Goal: Obtain resource: Obtain resource

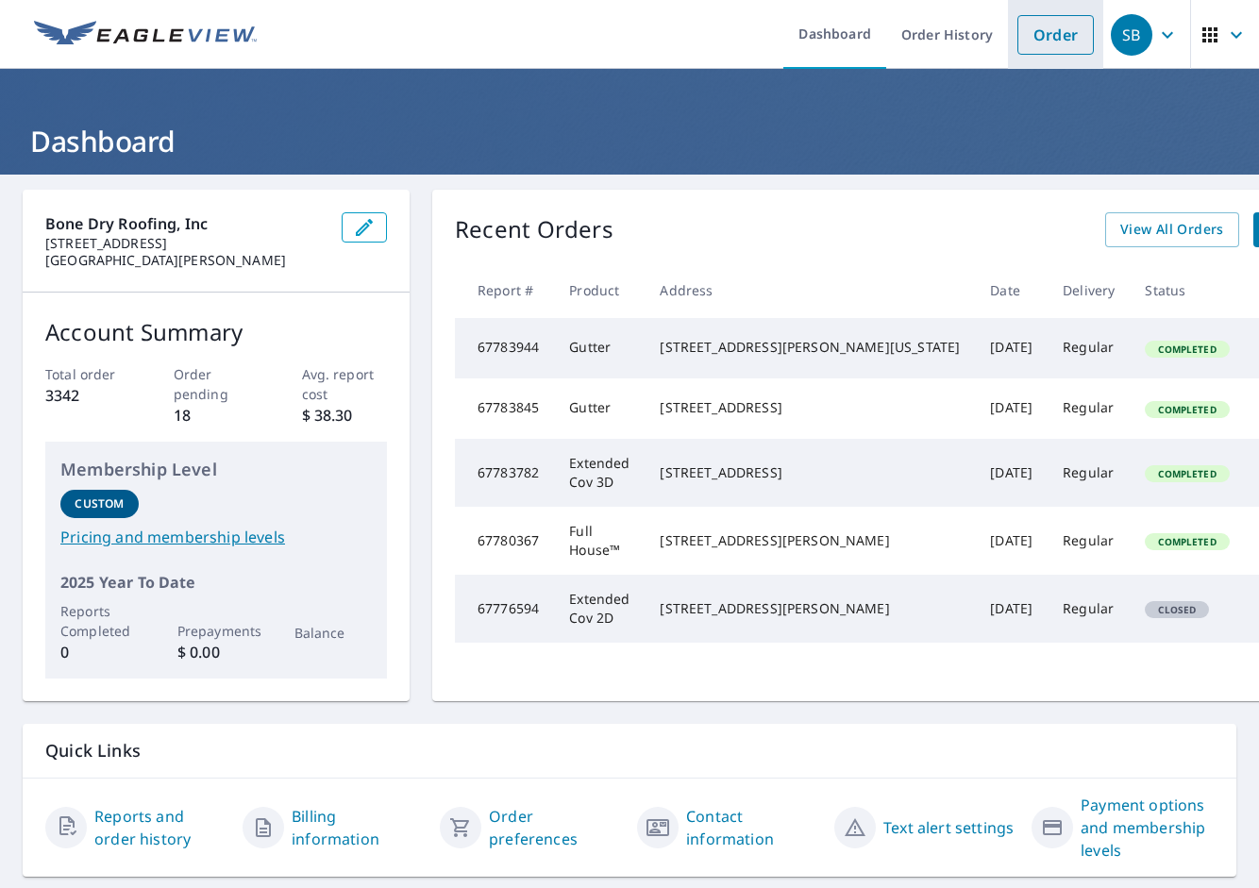
click at [1022, 44] on link "Order" at bounding box center [1055, 35] width 76 height 40
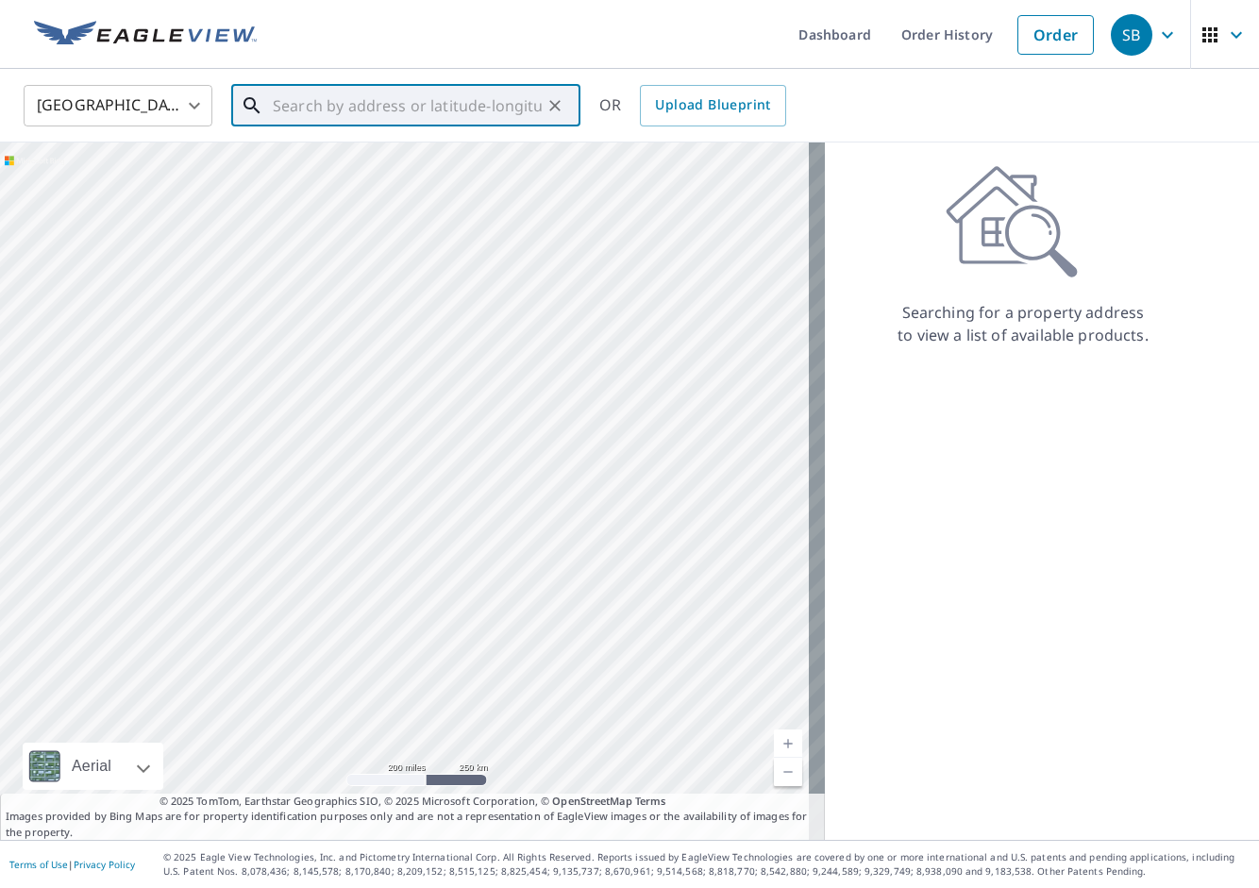
click at [434, 113] on input "text" at bounding box center [407, 105] width 269 height 53
paste input "[STREET_ADDRESS]"
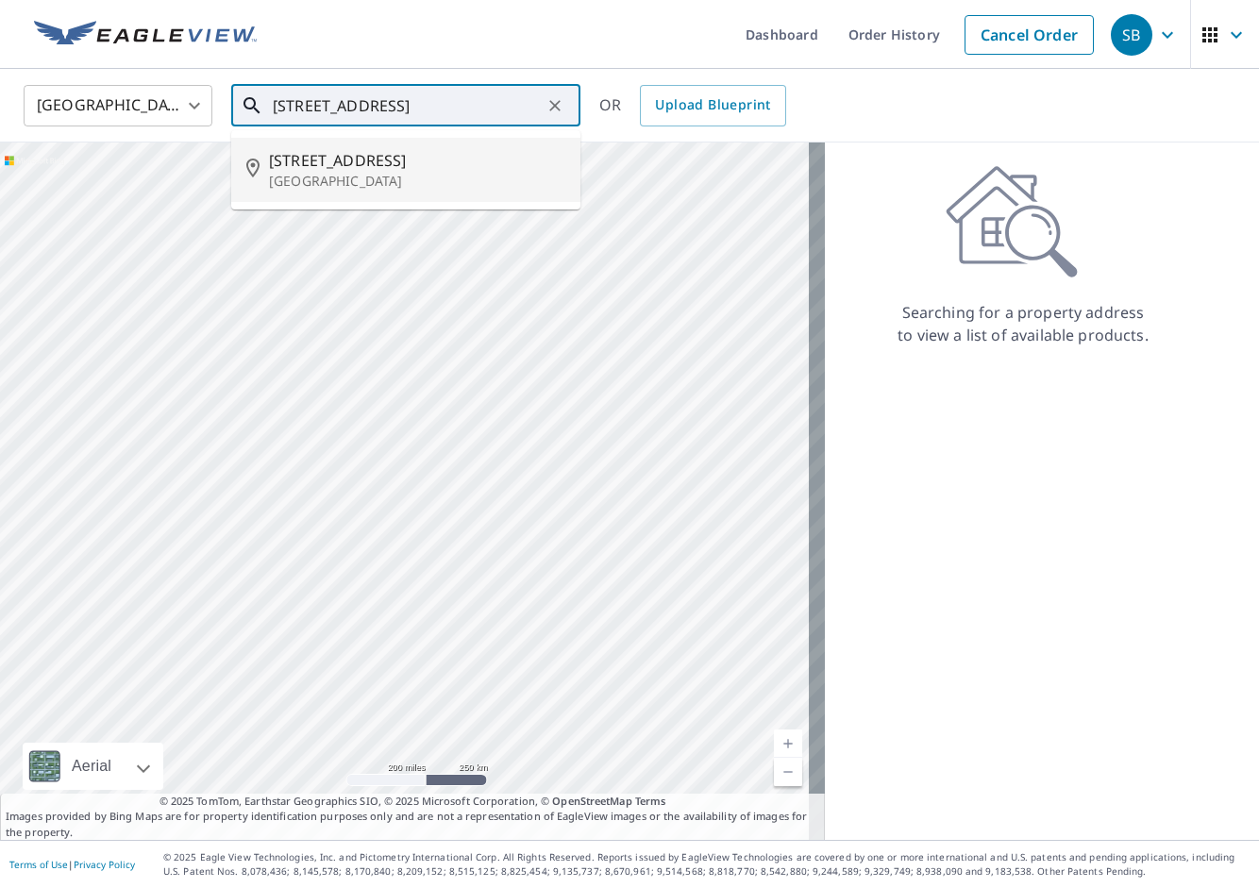
click at [450, 166] on span "[STREET_ADDRESS]" at bounding box center [417, 160] width 296 height 23
type input "[STREET_ADDRESS]"
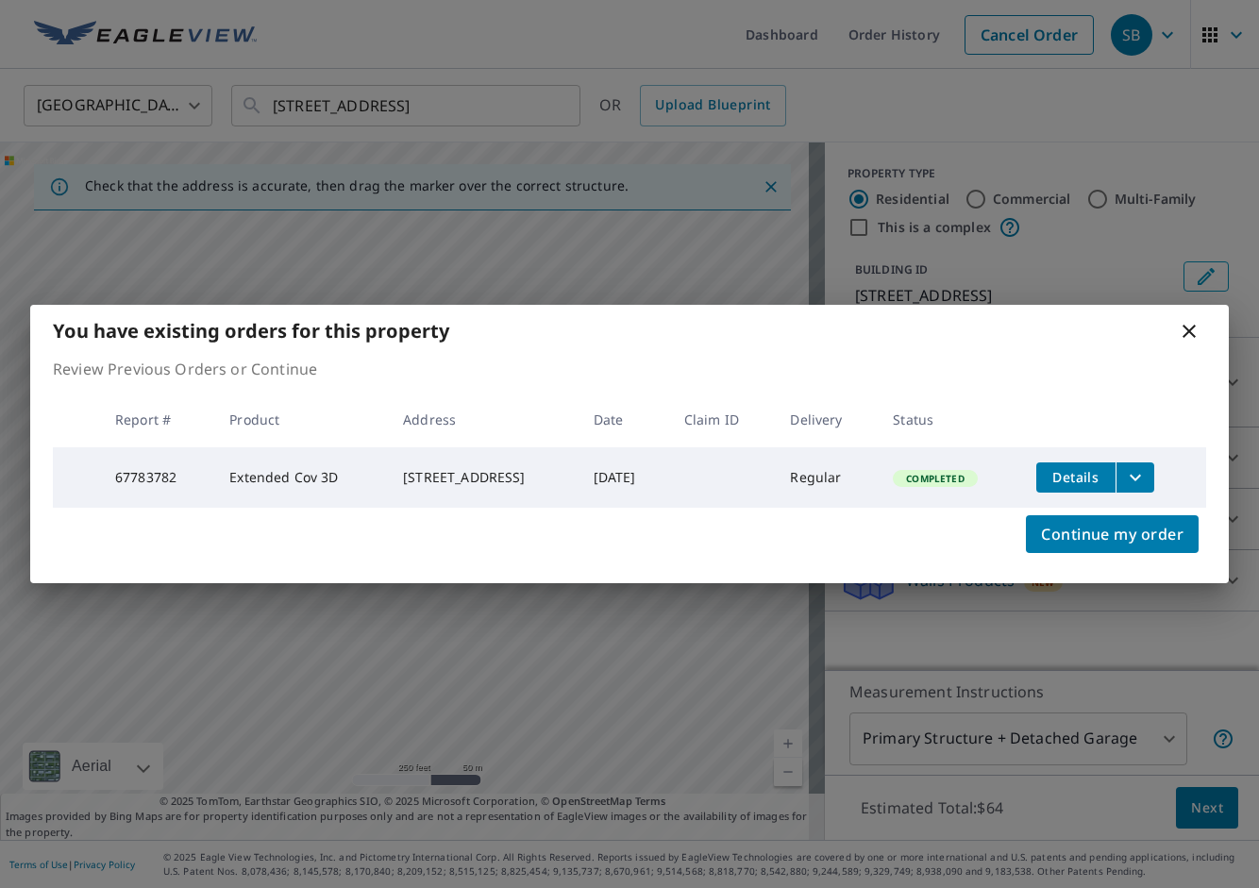
click at [1130, 469] on button "filesDropdownBtn-67783782" at bounding box center [1134, 477] width 39 height 30
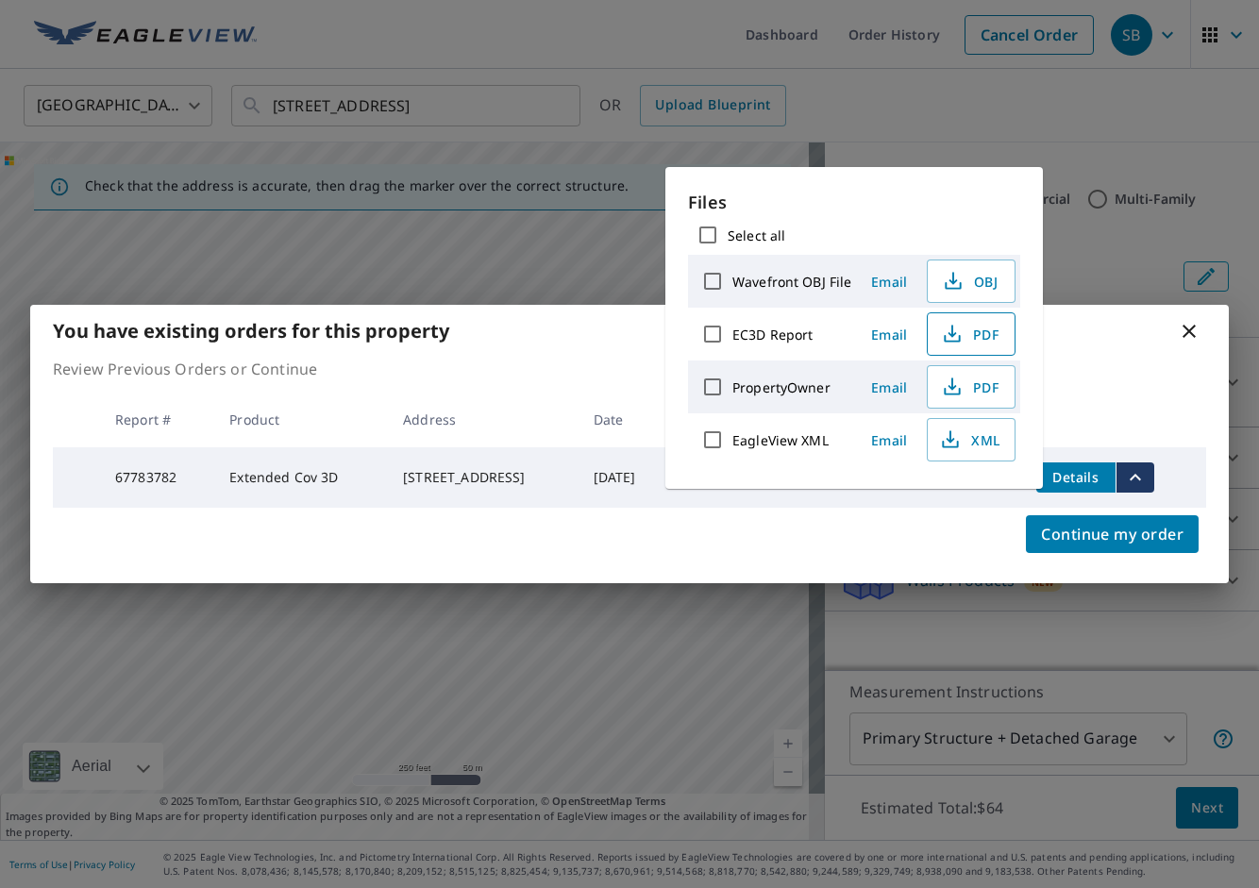
click at [961, 335] on span "PDF" at bounding box center [969, 334] width 60 height 23
drag, startPoint x: 640, startPoint y: 25, endPoint x: 693, endPoint y: 39, distance: 55.4
click at [640, 25] on div "You have existing orders for this property Review Previous Orders or Continue R…" at bounding box center [629, 444] width 1259 height 888
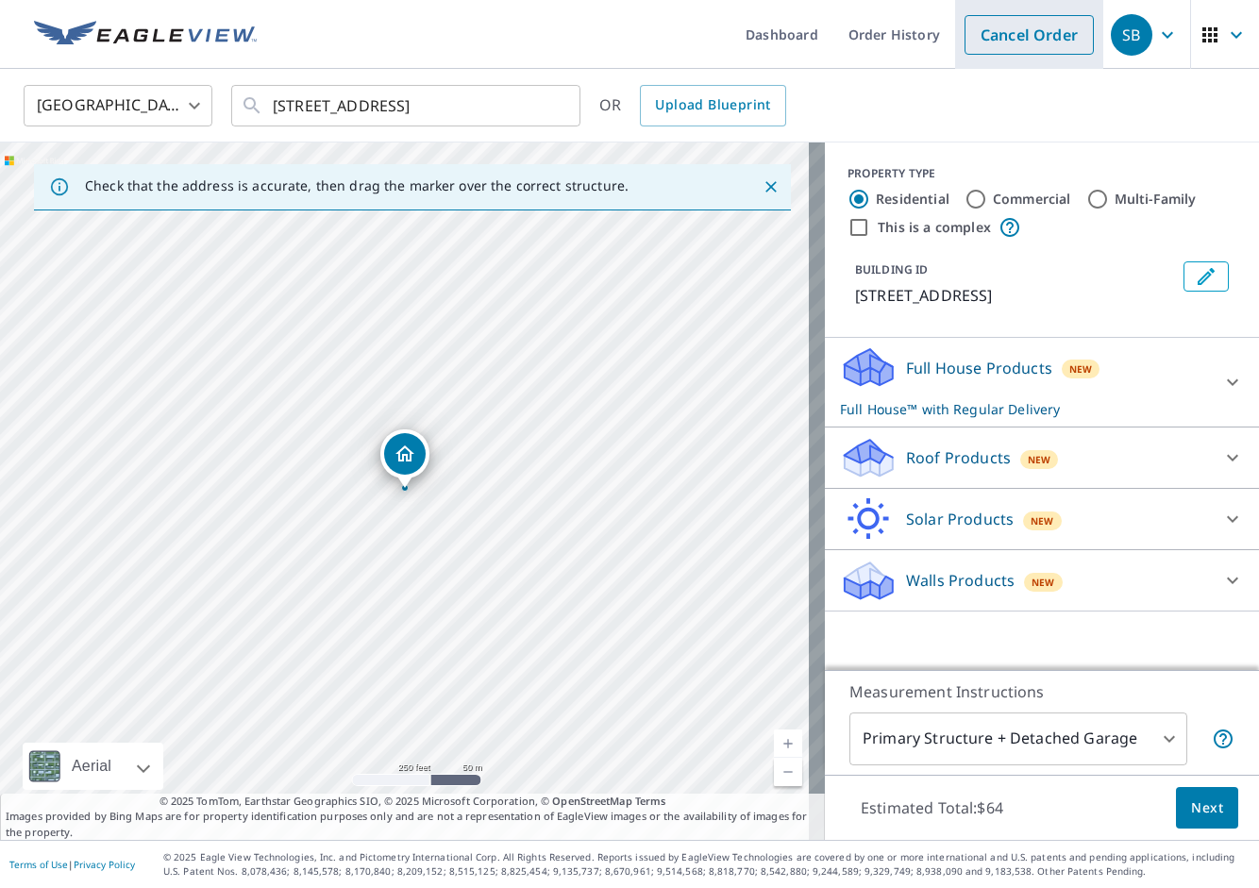
click at [984, 29] on link "Cancel Order" at bounding box center [1028, 35] width 129 height 40
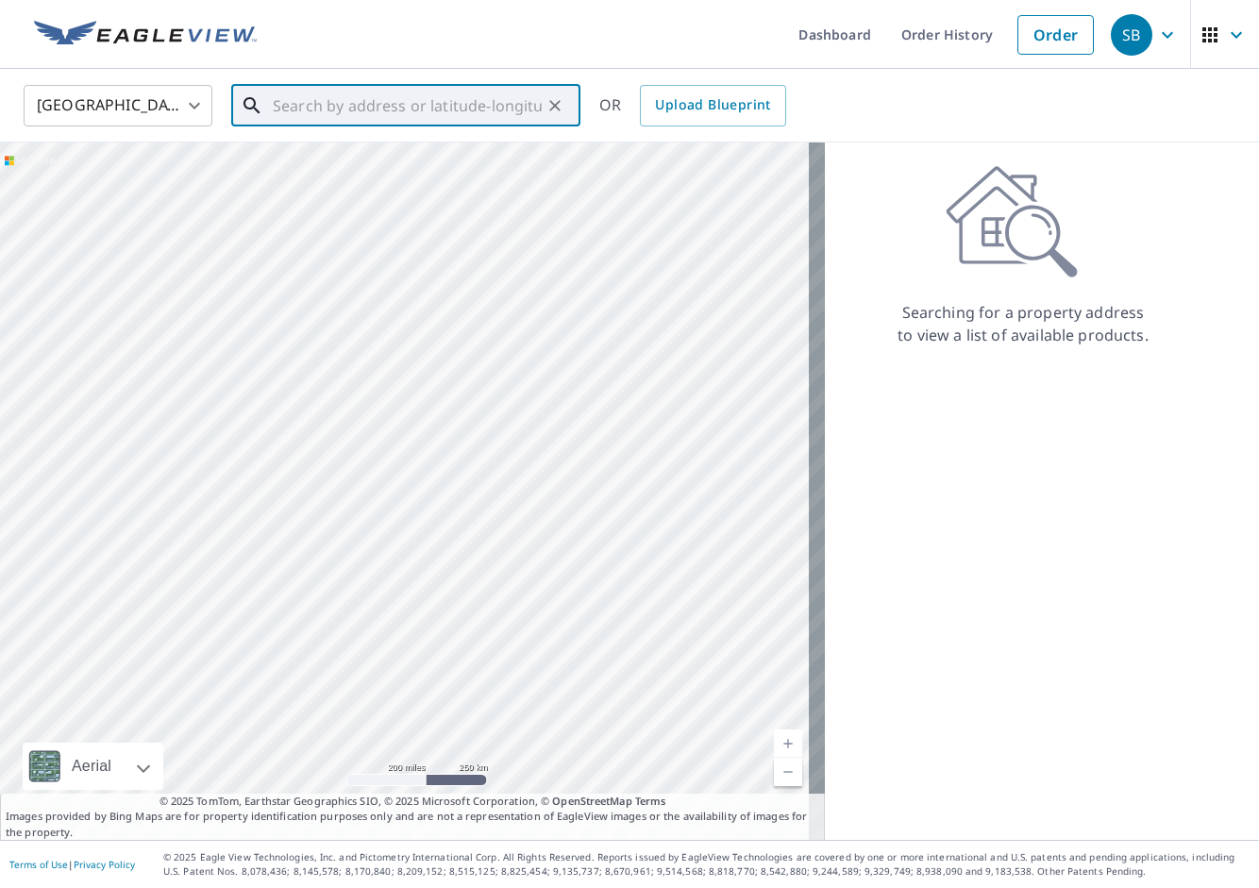
paste input "[STREET_ADDRESS]"
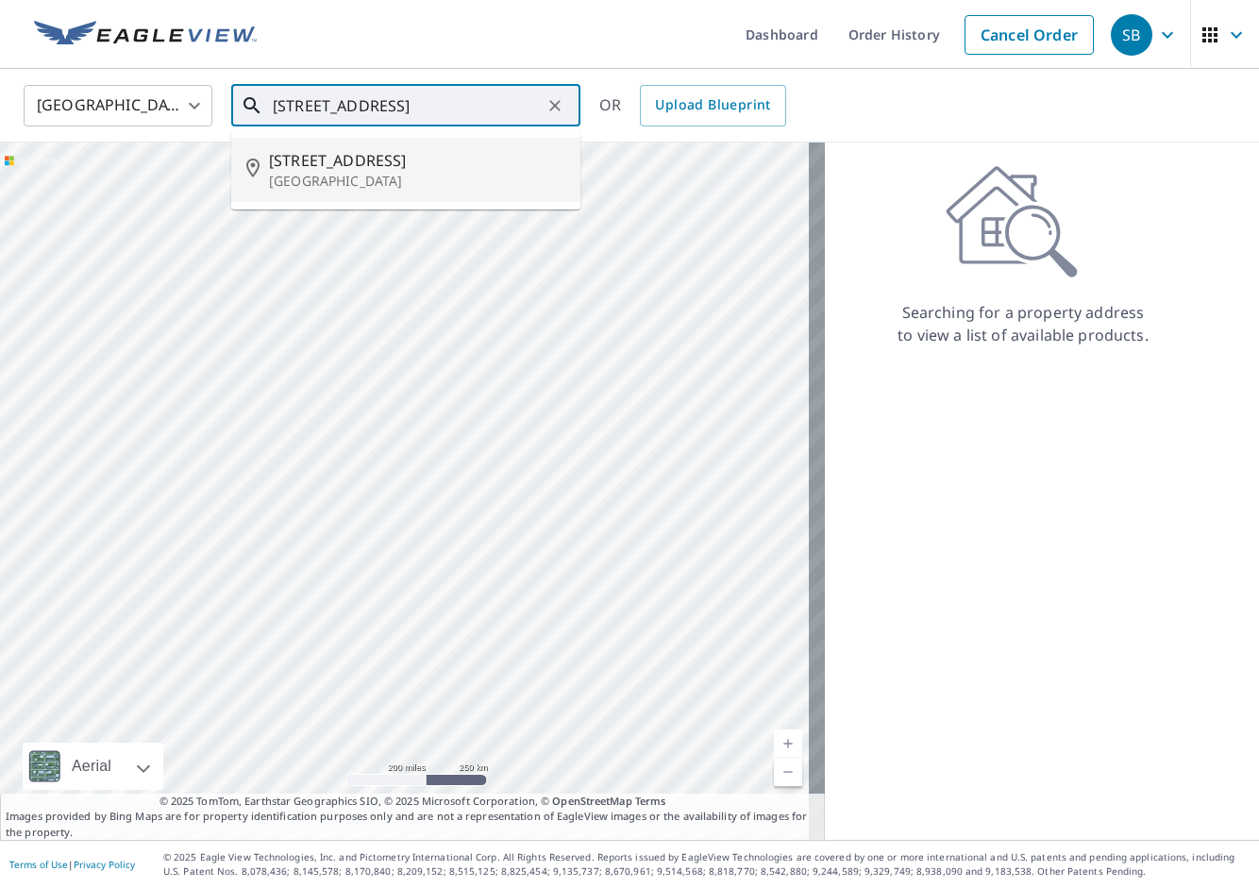
click at [371, 186] on p "[GEOGRAPHIC_DATA]" at bounding box center [417, 181] width 296 height 19
type input "[STREET_ADDRESS]"
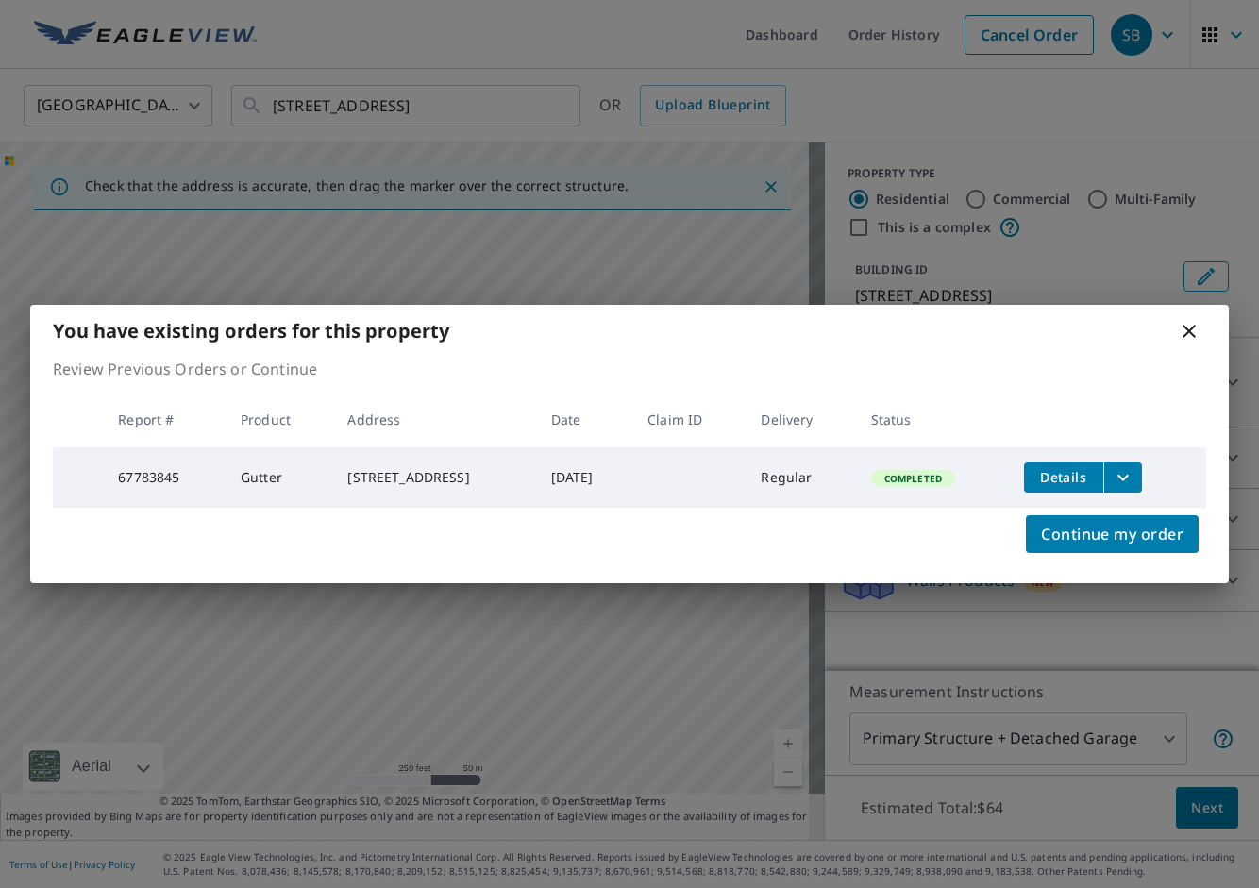
click at [1132, 479] on icon "filesDropdownBtn-67783845" at bounding box center [1122, 477] width 23 height 23
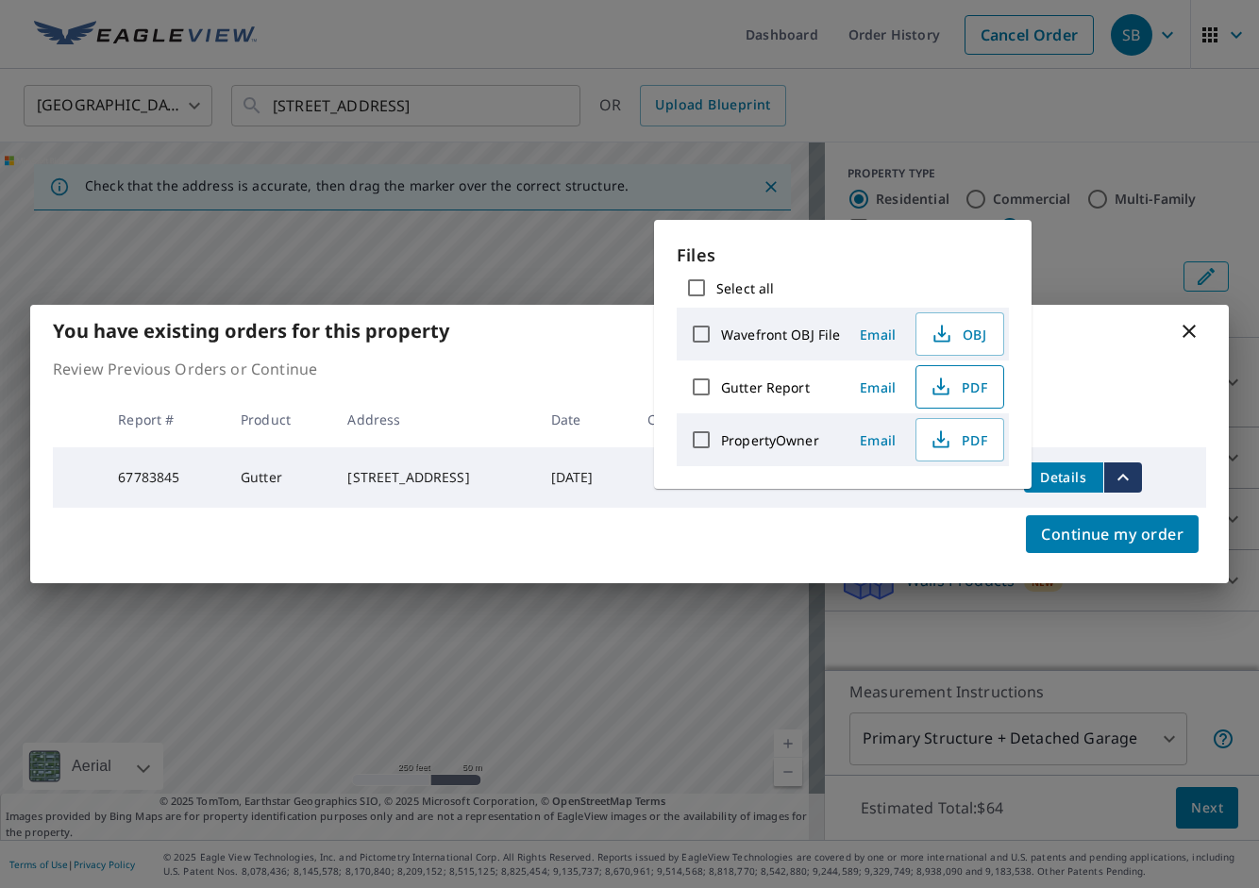
click at [956, 391] on span "PDF" at bounding box center [957, 386] width 60 height 23
click at [503, 18] on div "You have existing orders for this property Review Previous Orders or Continue R…" at bounding box center [629, 444] width 1259 height 888
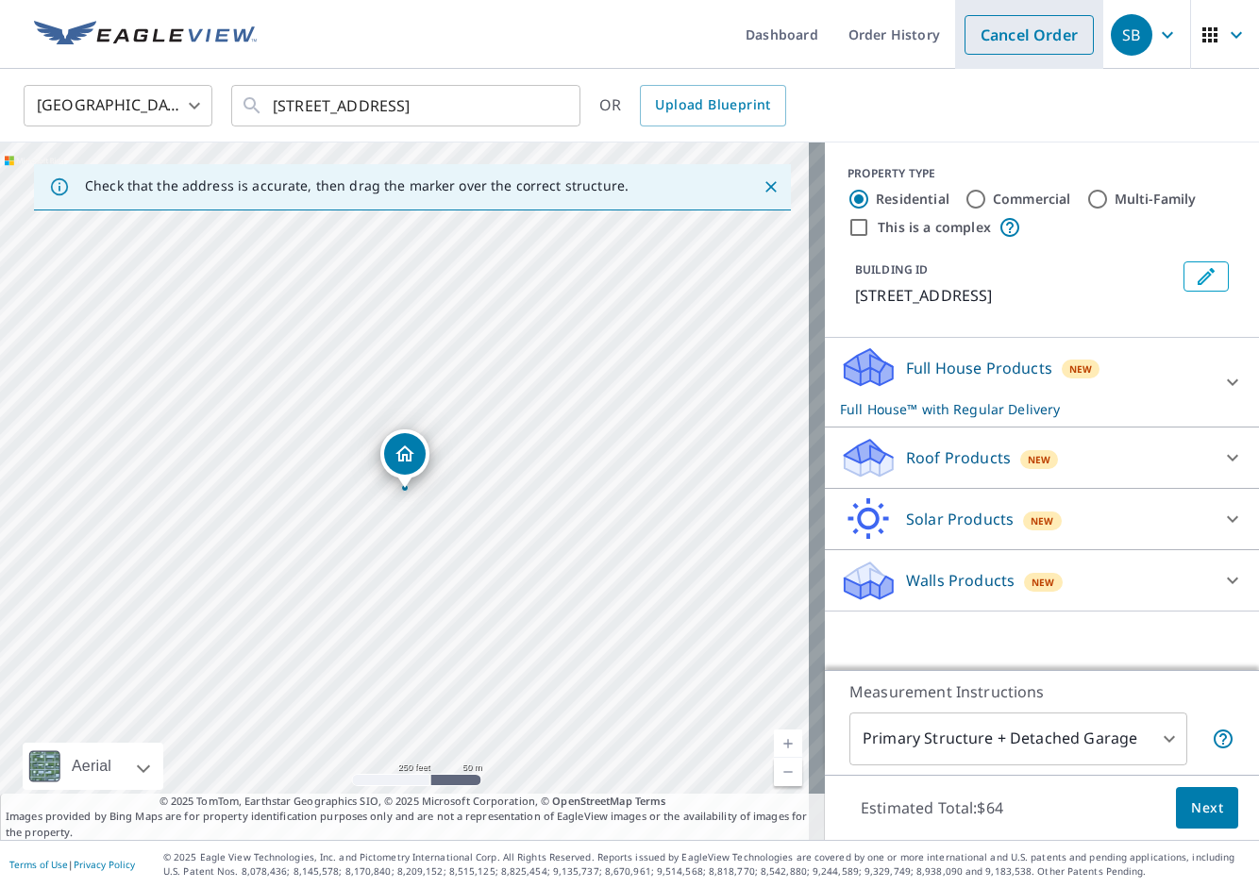
click at [985, 38] on link "Cancel Order" at bounding box center [1028, 35] width 129 height 40
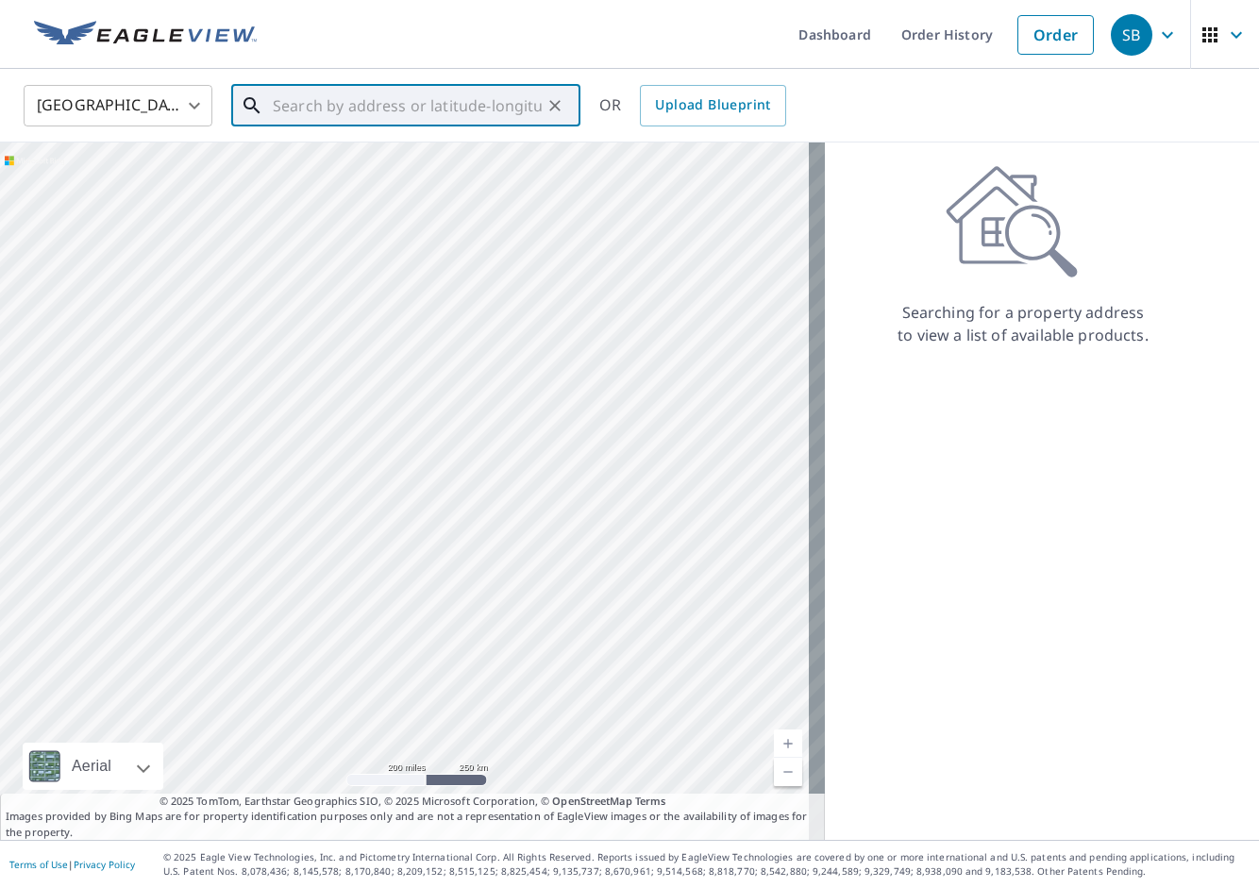
paste input "20 Wydown Ter"
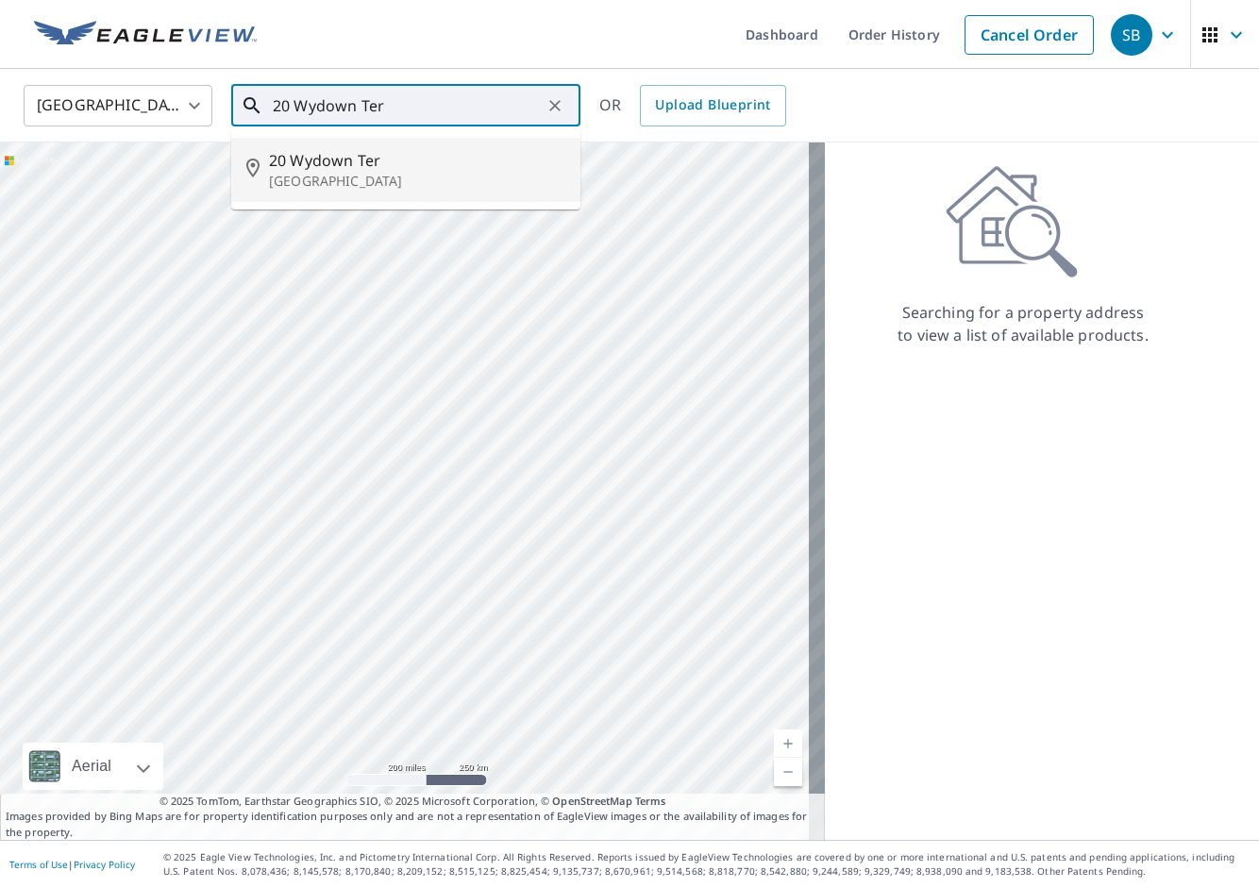
click at [396, 174] on p "[GEOGRAPHIC_DATA]" at bounding box center [417, 181] width 296 height 19
type input "[STREET_ADDRESS]"
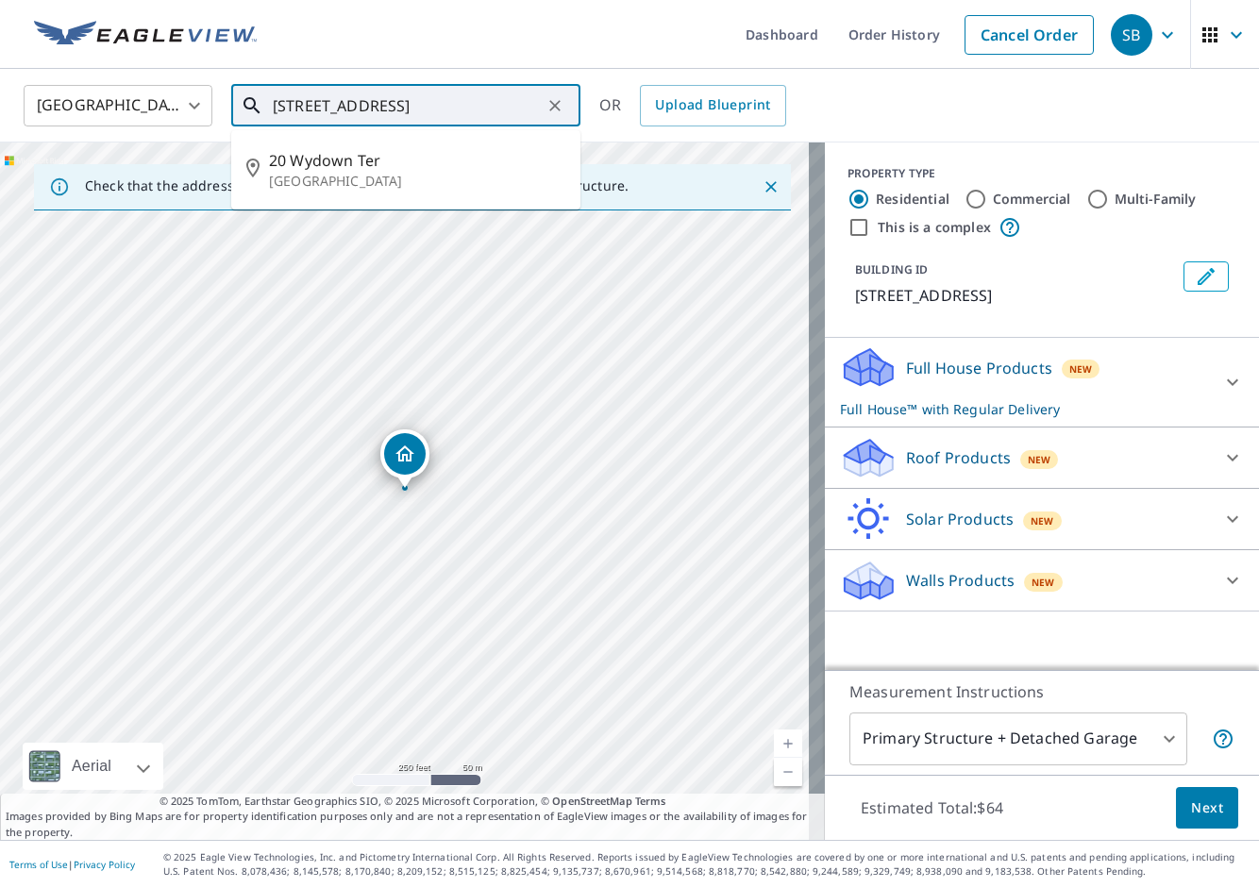
click at [483, 102] on input "[STREET_ADDRESS]" at bounding box center [407, 105] width 269 height 53
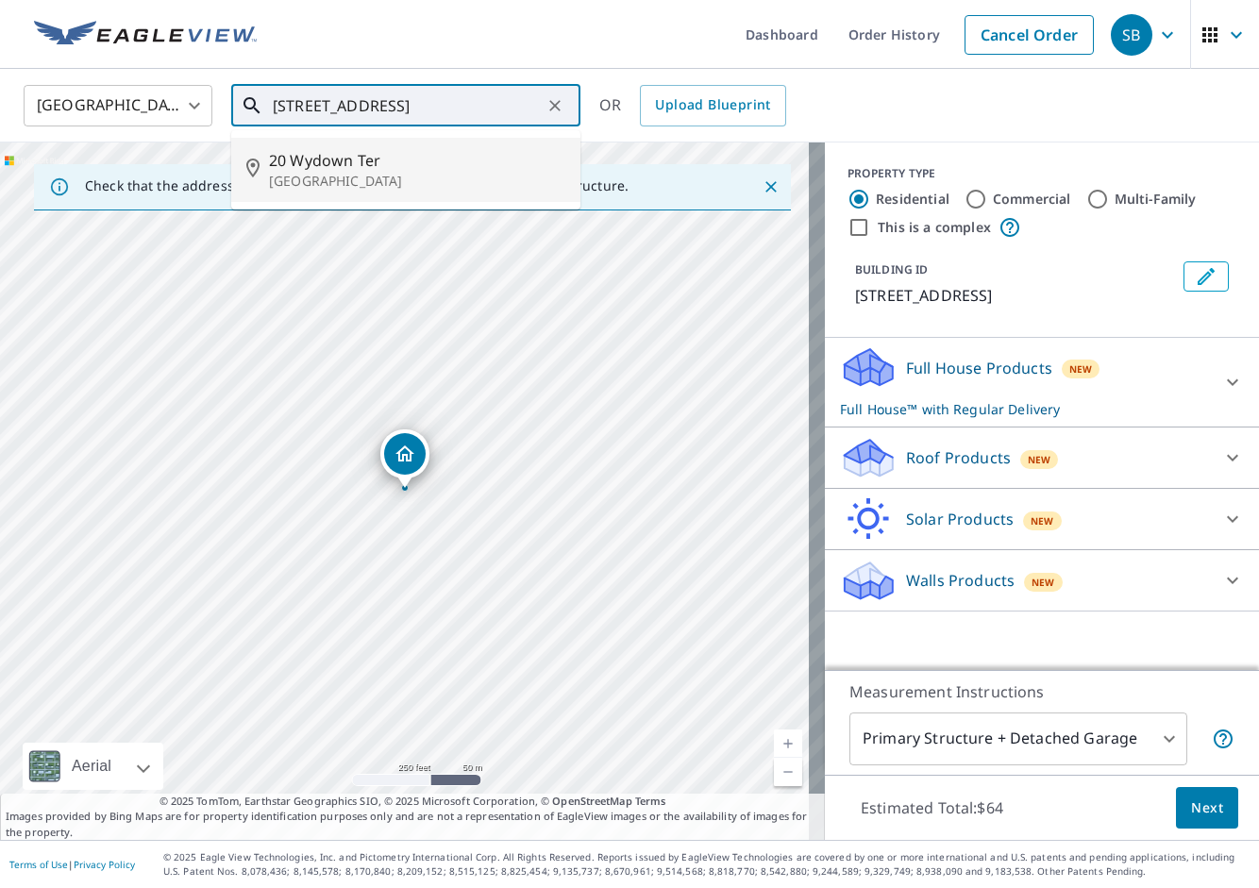
click at [477, 160] on span "20 Wydown Ter" at bounding box center [417, 160] width 296 height 23
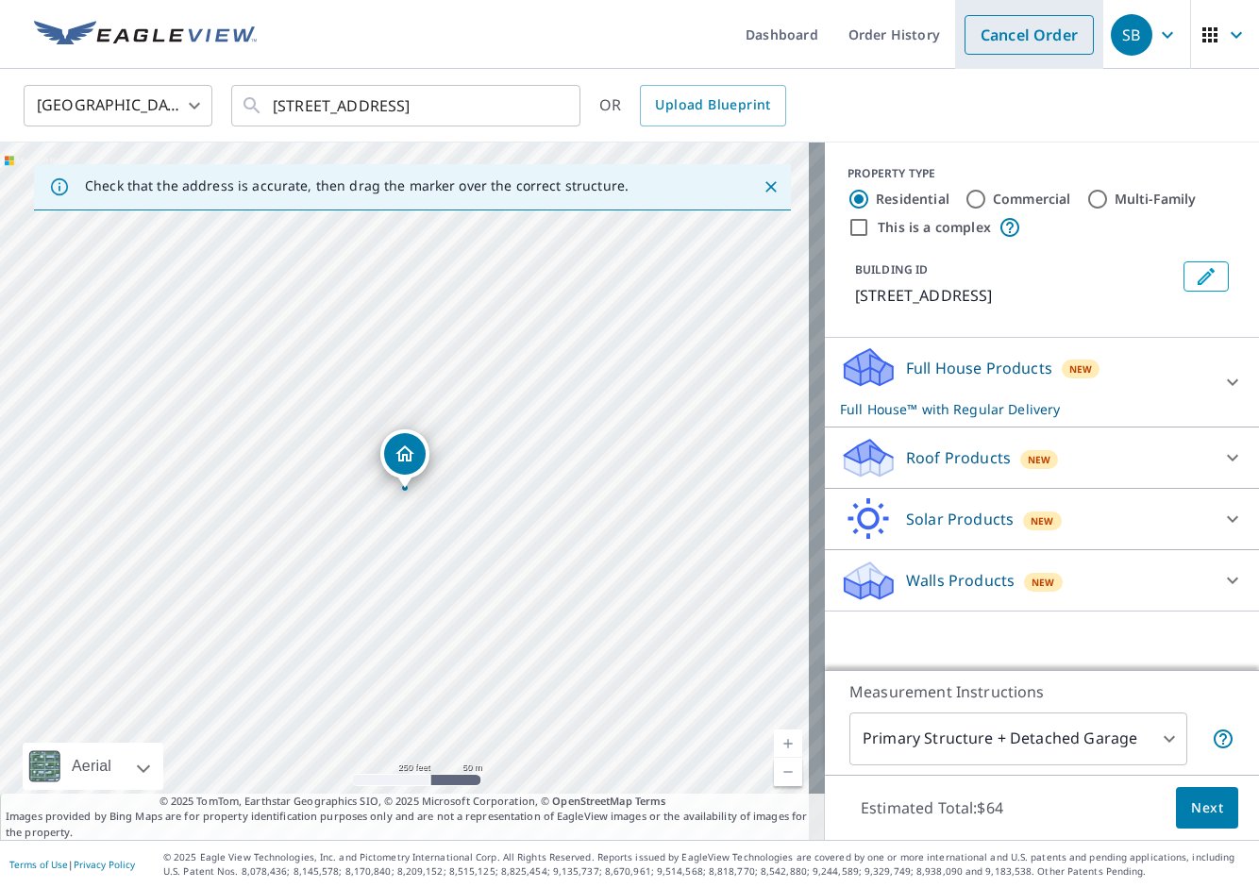
click at [1042, 42] on link "Cancel Order" at bounding box center [1028, 35] width 129 height 40
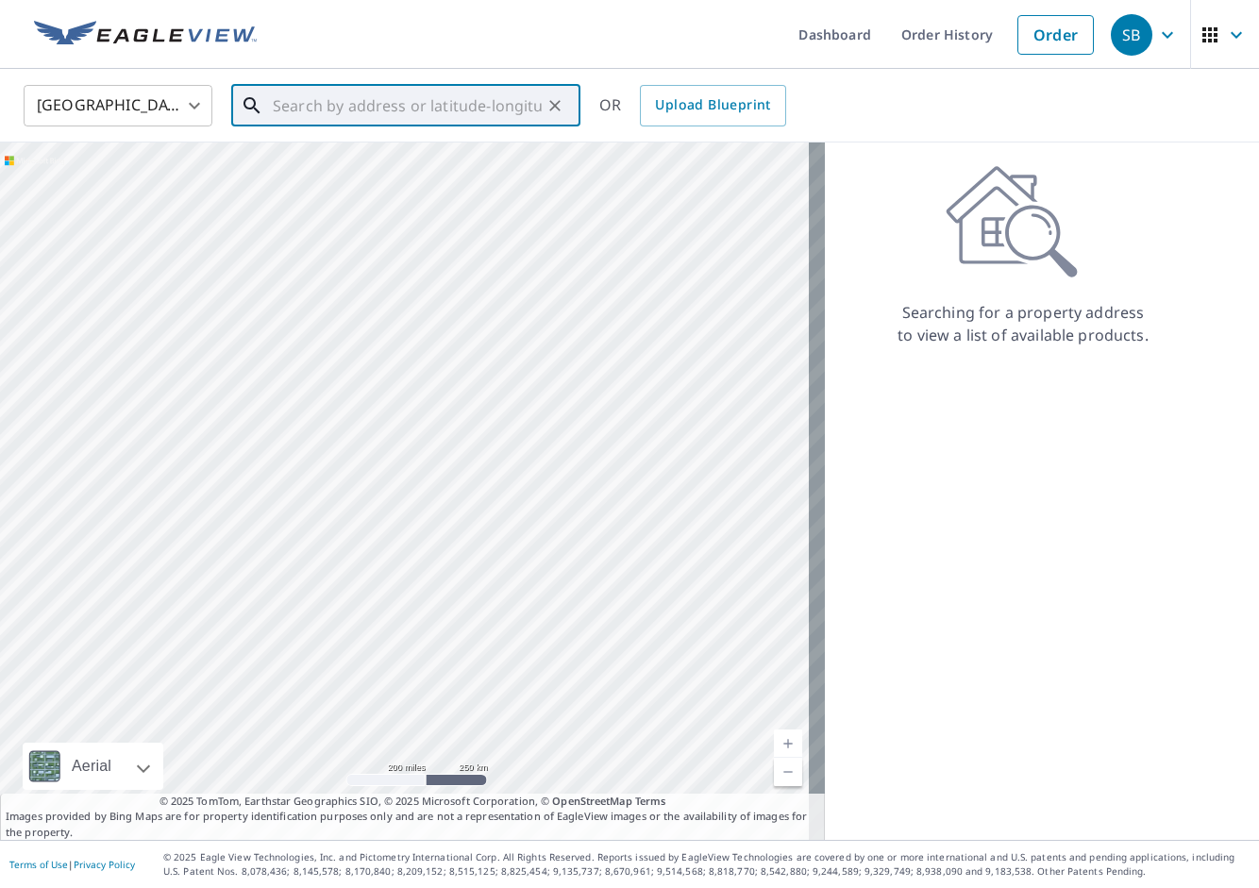
click at [336, 95] on input "text" at bounding box center [407, 105] width 269 height 53
paste input "[STREET_ADDRESS][PERSON_NAME]"
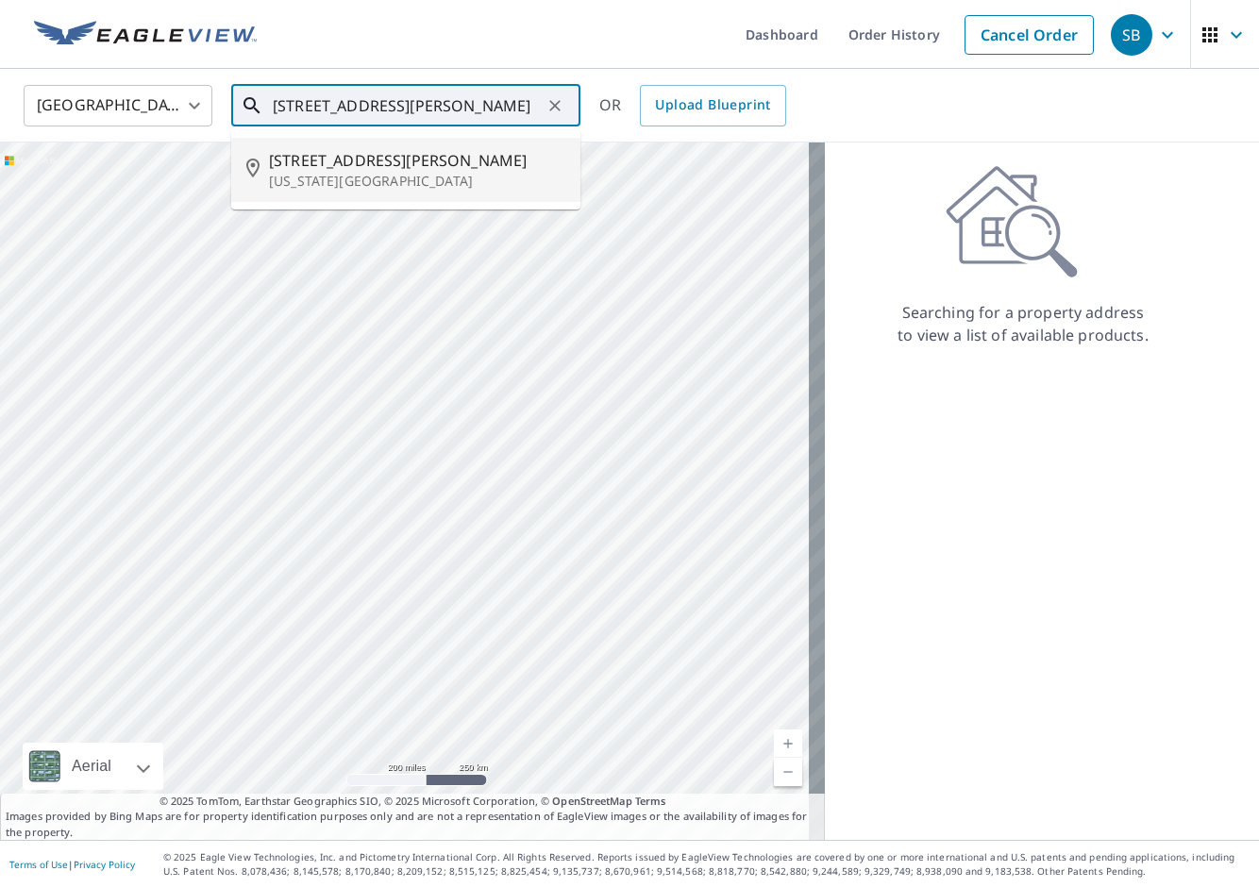
click at [359, 150] on span "[STREET_ADDRESS][PERSON_NAME]" at bounding box center [417, 160] width 296 height 23
type input "[STREET_ADDRESS][PERSON_NAME][US_STATE]"
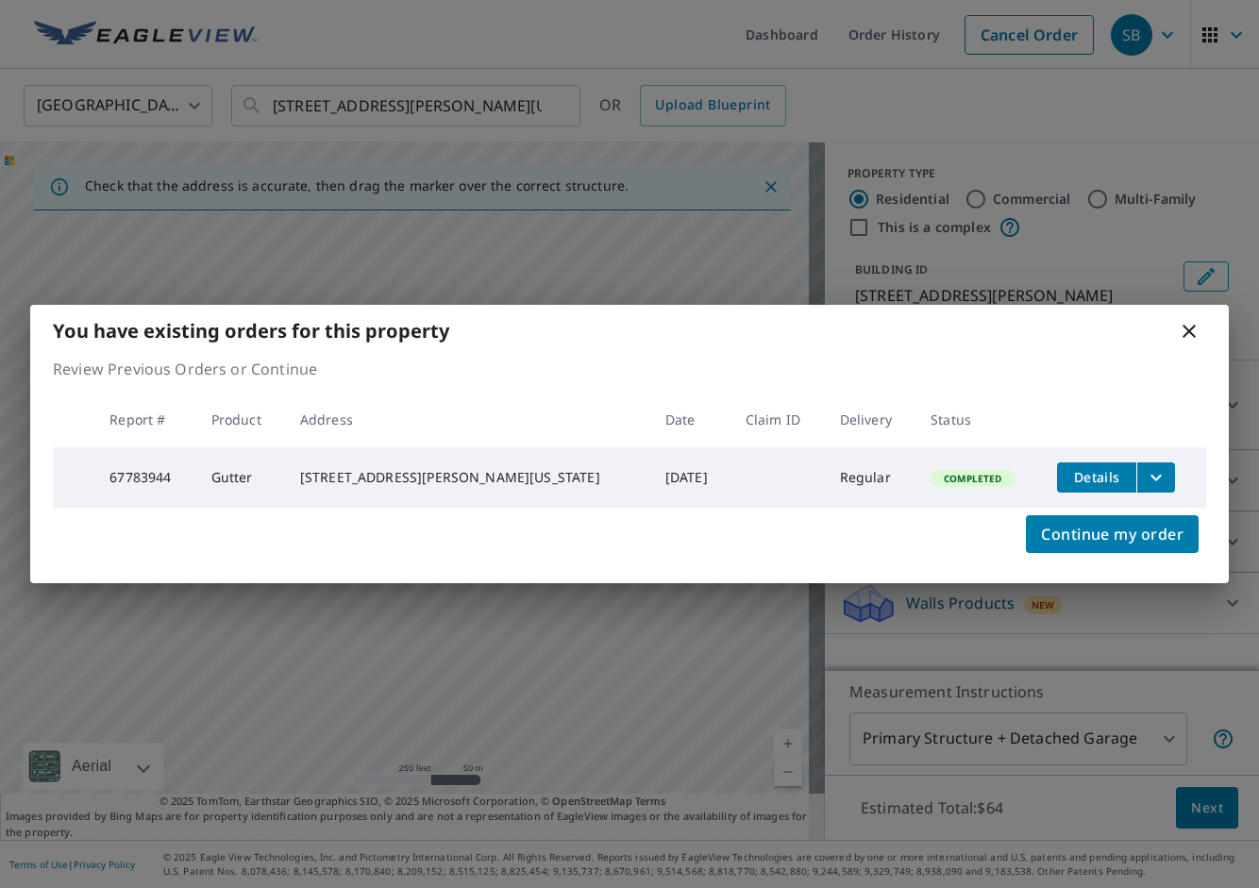
click at [1150, 475] on icon "filesDropdownBtn-67783944" at bounding box center [1155, 477] width 11 height 7
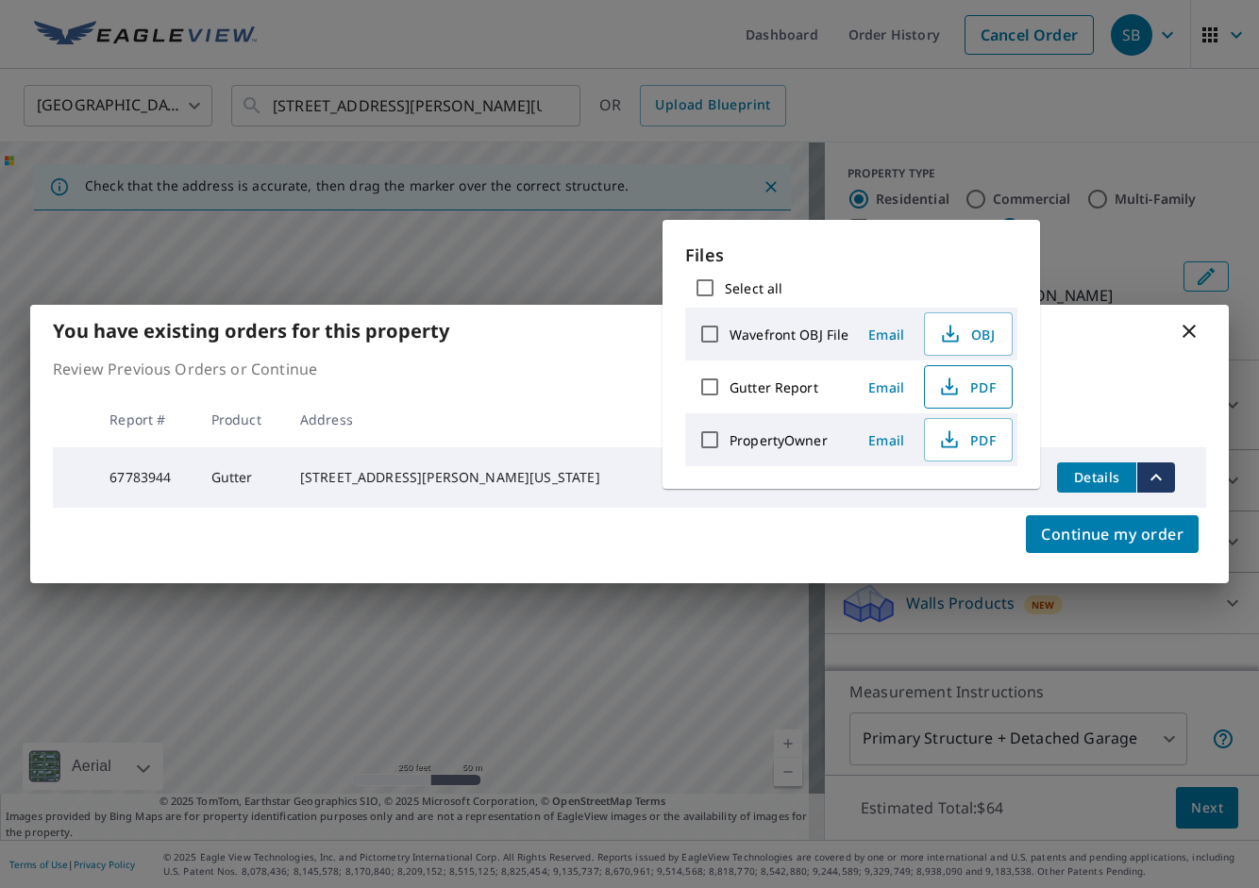
click at [976, 380] on span "PDF" at bounding box center [966, 386] width 60 height 23
click at [420, 46] on div "You have existing orders for this property Review Previous Orders or Continue R…" at bounding box center [629, 444] width 1259 height 888
